Goal: Task Accomplishment & Management: Use online tool/utility

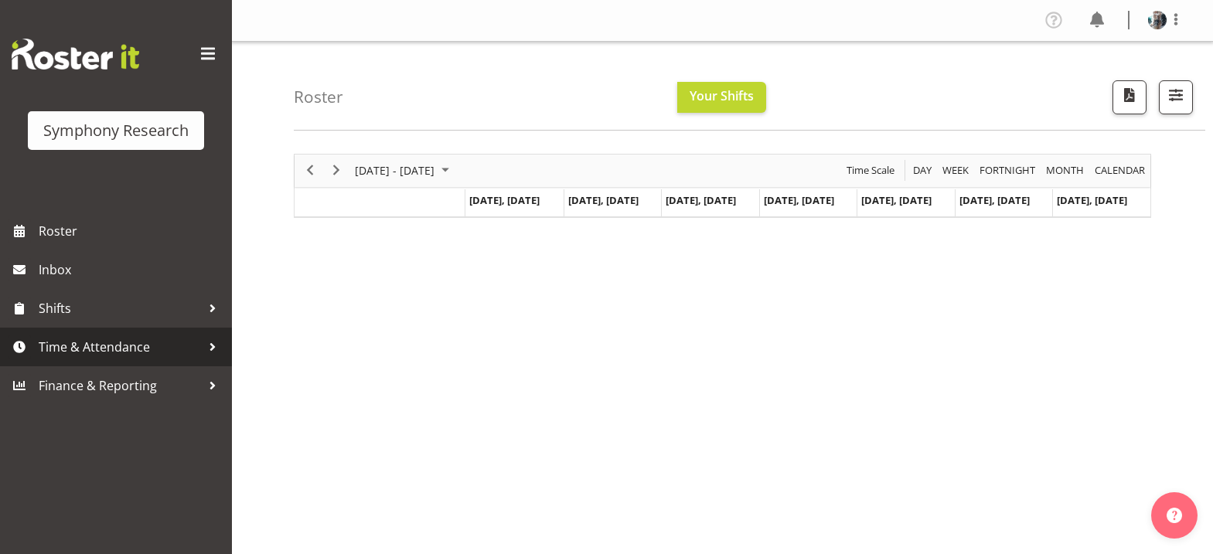
click at [161, 345] on span "Time & Attendance" at bounding box center [120, 346] width 162 height 23
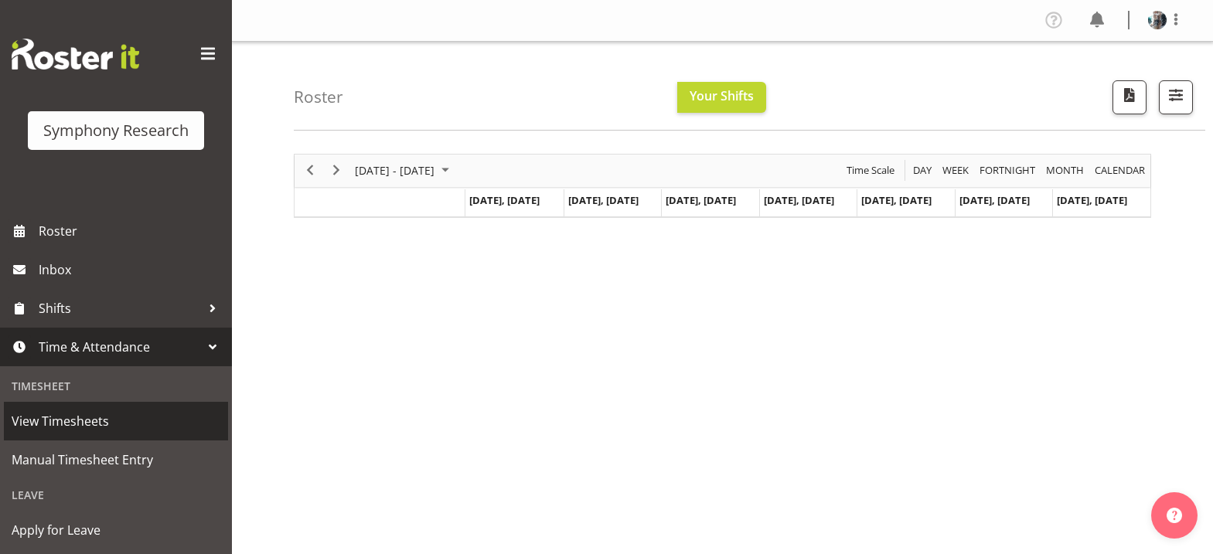
click at [104, 420] on span "View Timesheets" at bounding box center [116, 421] width 209 height 23
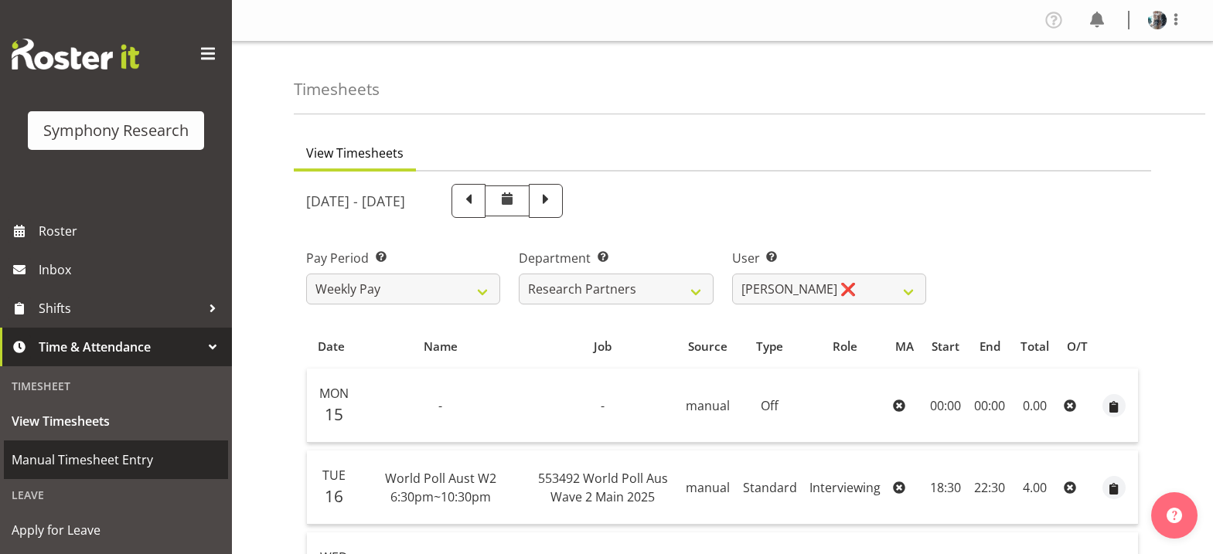
click at [82, 464] on span "Manual Timesheet Entry" at bounding box center [116, 459] width 209 height 23
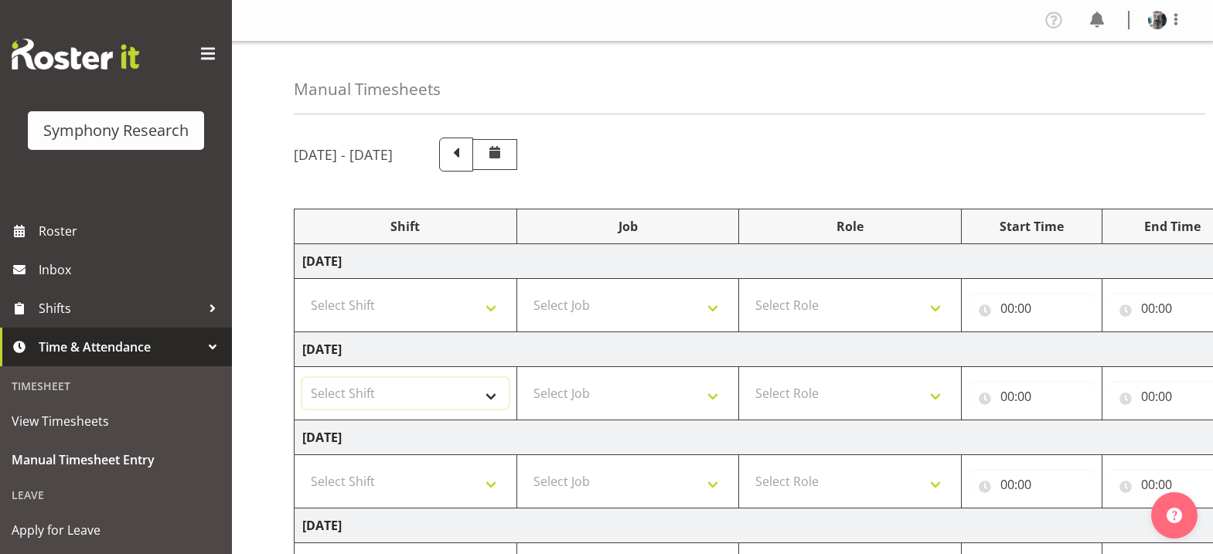
click at [494, 398] on select "Select Shift !!Weekend Residential (Roster IT Shift Label) *Business 9/10am ~ 4…" at bounding box center [405, 393] width 206 height 31
select select "57511"
click at [302, 378] on select "Select Shift !!Weekend Residential (Roster IT Shift Label) *Business 9/10am ~ 4…" at bounding box center [405, 393] width 206 height 31
click at [714, 400] on select "Select Job 550060 IF Admin 553492 World Poll Aus Wave 2 Main 2025 553493 World …" at bounding box center [628, 393] width 206 height 31
select select "10499"
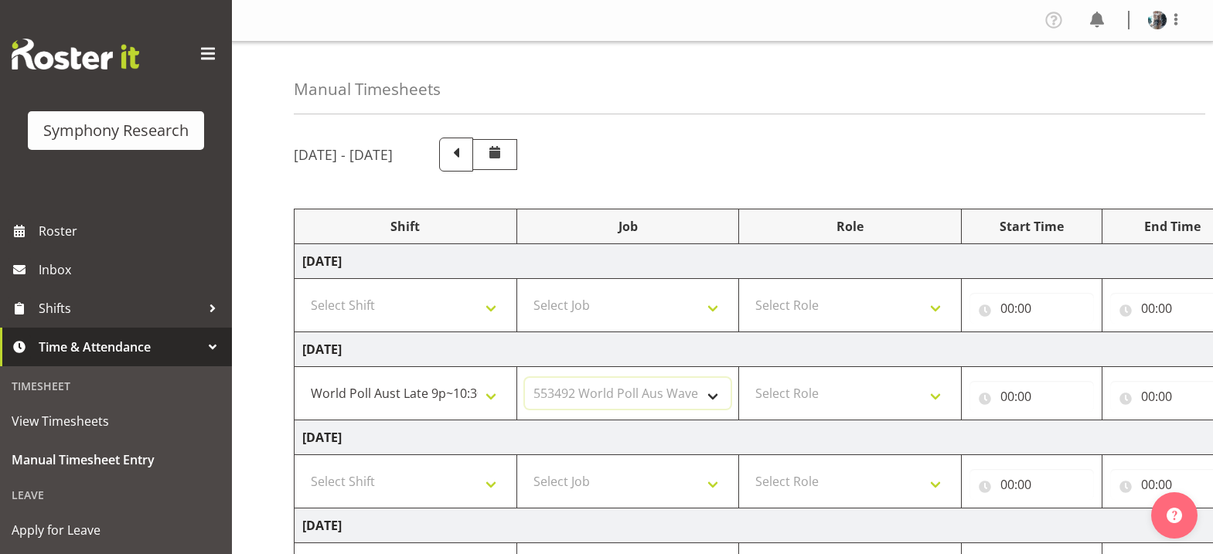
click at [525, 378] on select "Select Job 550060 IF Admin 553492 World Poll Aus Wave 2 Main 2025 553493 World …" at bounding box center [628, 393] width 206 height 31
click at [805, 391] on select "Select Role Briefing Interviewing" at bounding box center [850, 393] width 206 height 31
select select "47"
click at [747, 378] on select "Select Role Briefing Interviewing" at bounding box center [850, 393] width 206 height 31
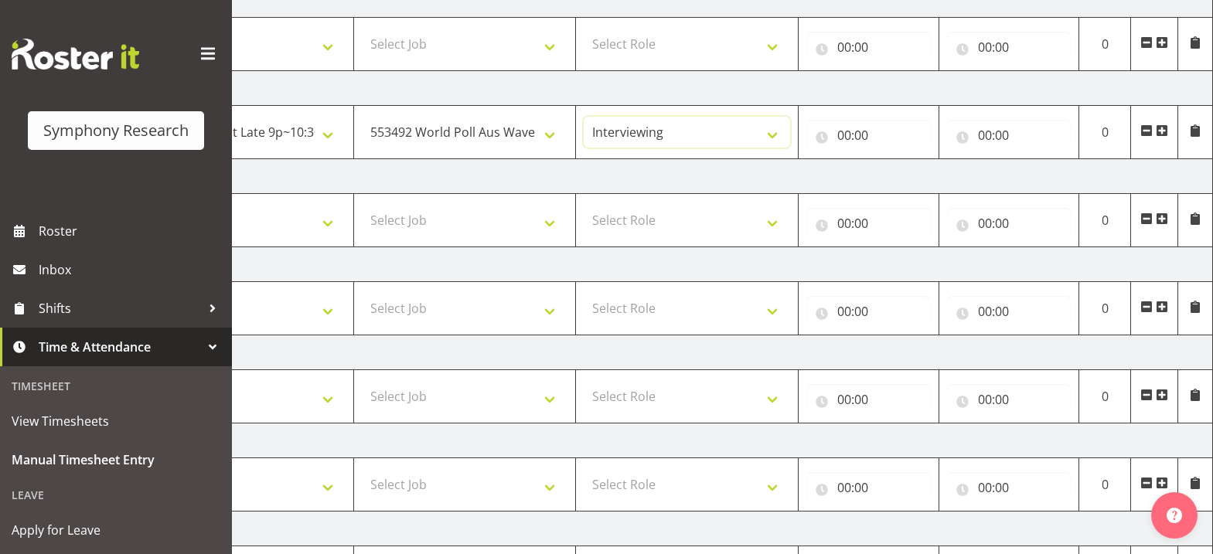
scroll to position [250, 0]
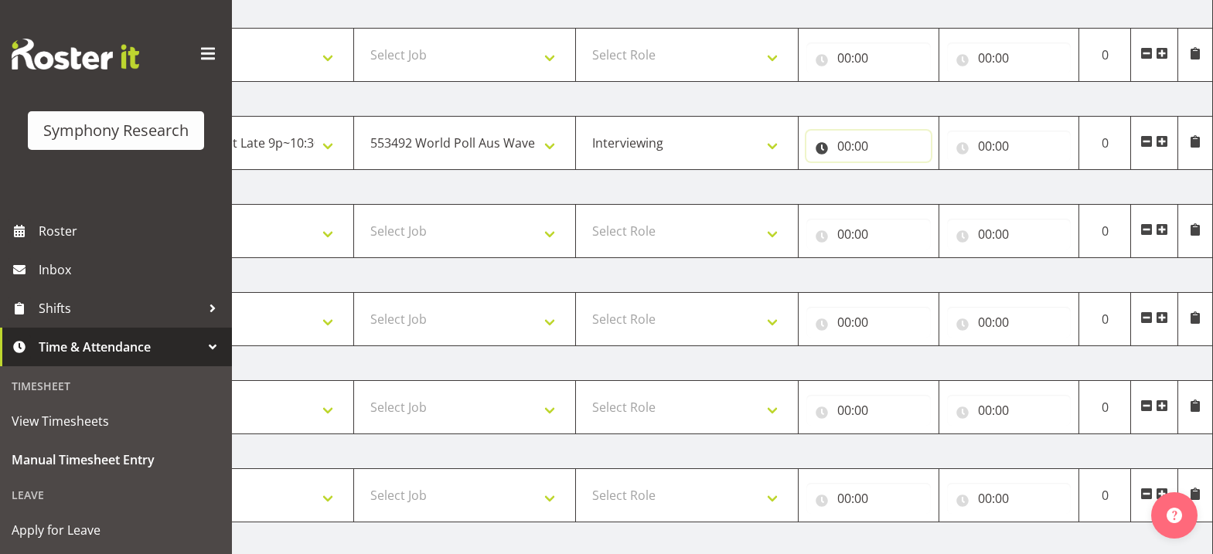
click at [849, 151] on input "00:00" at bounding box center [868, 146] width 124 height 31
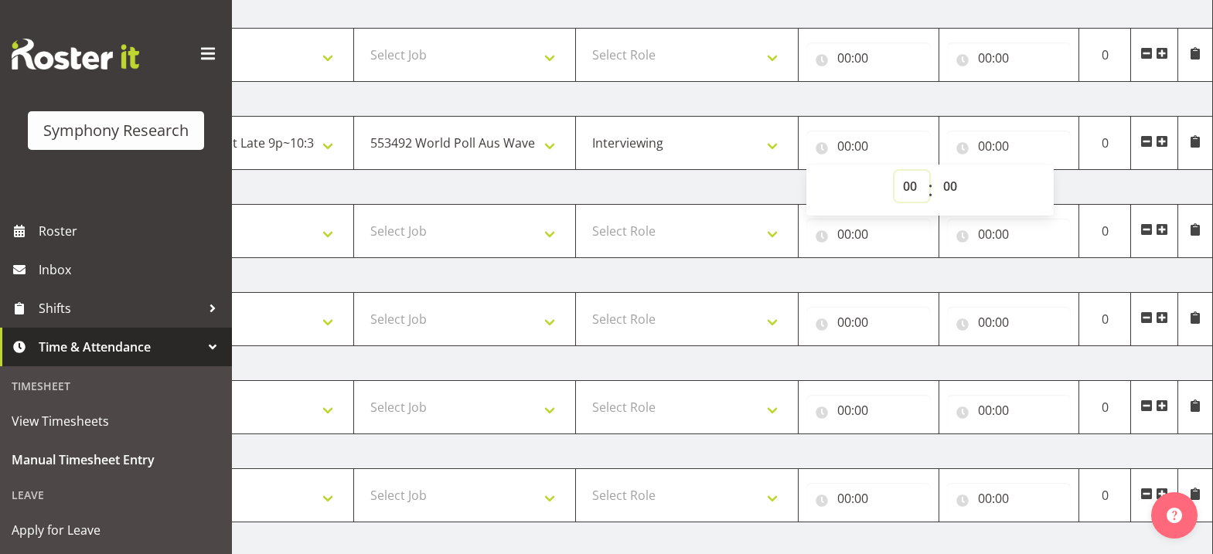
click at [910, 191] on select "00 01 02 03 04 05 06 07 08 09 10 11 12 13 14 15 16 17 18 19 20 21 22 23" at bounding box center [911, 186] width 35 height 31
click at [907, 191] on select "00 01 02 03 04 05 06 07 08 09 10 11 12 13 14 15 16 17 18 19 20 21 22 23" at bounding box center [911, 186] width 35 height 31
select select "21"
click at [985, 148] on input "00:00" at bounding box center [1009, 146] width 124 height 31
type input "21:00"
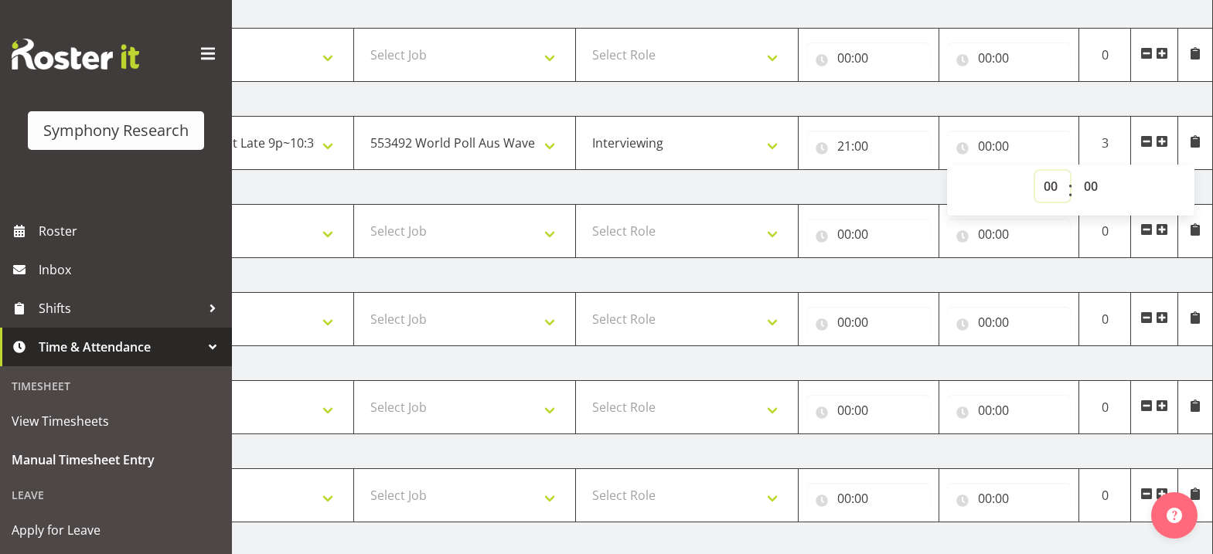
click at [1050, 188] on select "00 01 02 03 04 05 06 07 08 09 10 11 12 13 14 15 16 17 18 19 20 21 22 23" at bounding box center [1052, 186] width 35 height 31
select select "22"
click at [1090, 191] on select "00 01 02 03 04 05 06 07 08 09 10 11 12 13 14 15 16 17 18 19 20 21 22 23 24 25 2…" at bounding box center [1092, 186] width 35 height 31
type input "22:00"
select select "30"
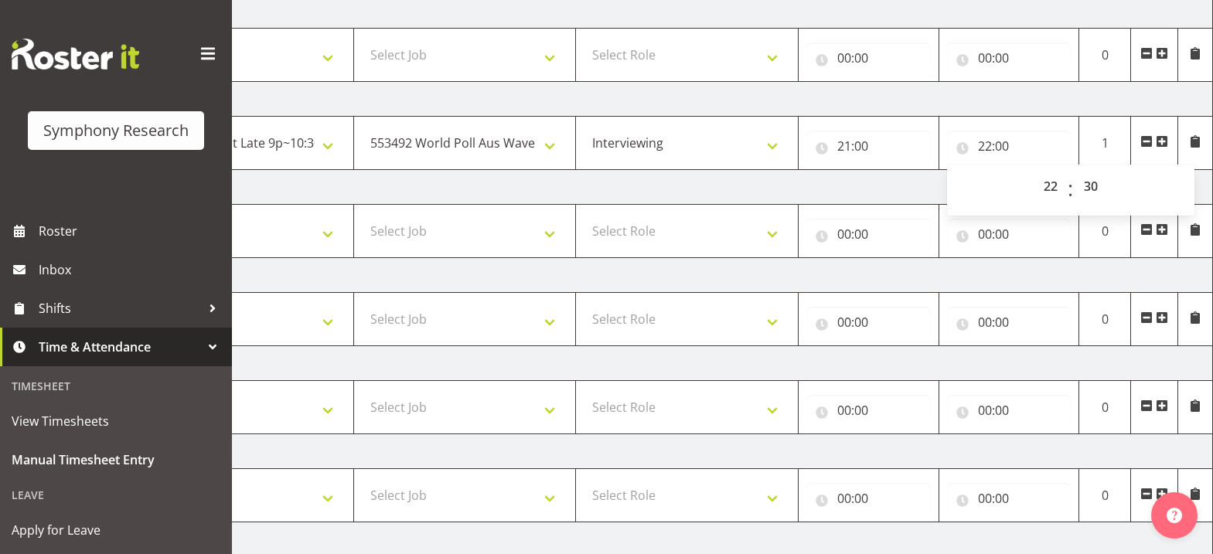
type input "22:30"
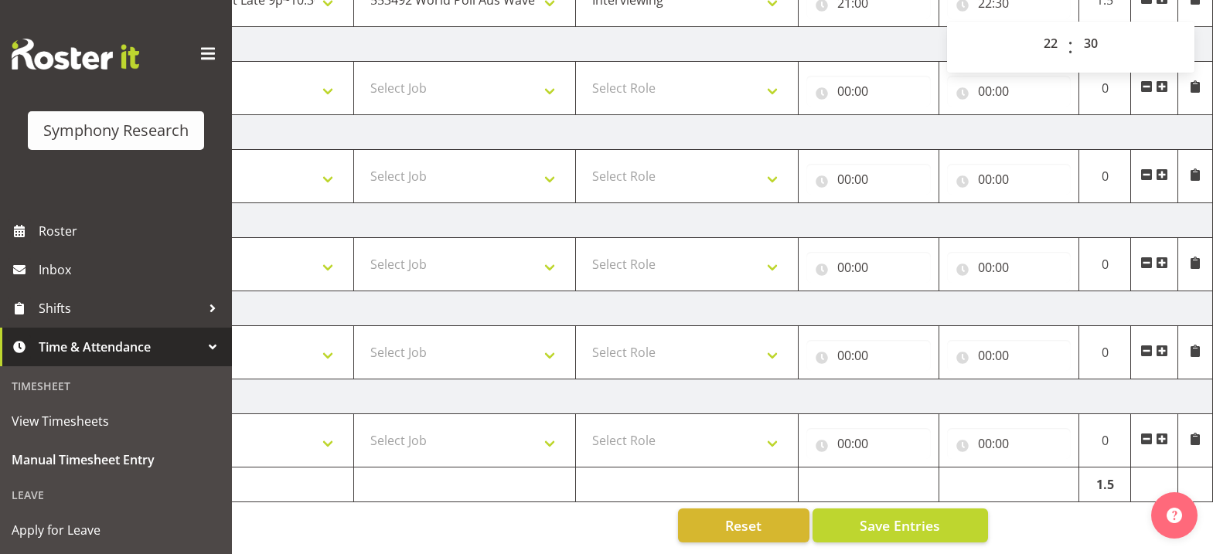
scroll to position [405, 0]
click at [910, 520] on span "Save Entries" at bounding box center [899, 525] width 80 height 20
